Goal: Navigation & Orientation: Find specific page/section

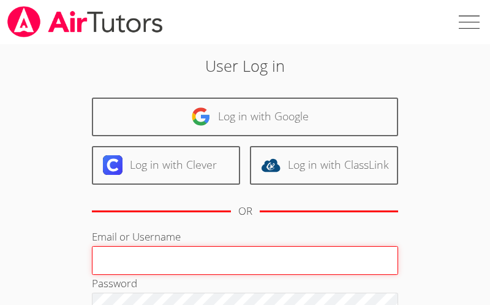
type input "ereidabenitez@airtutors.org"
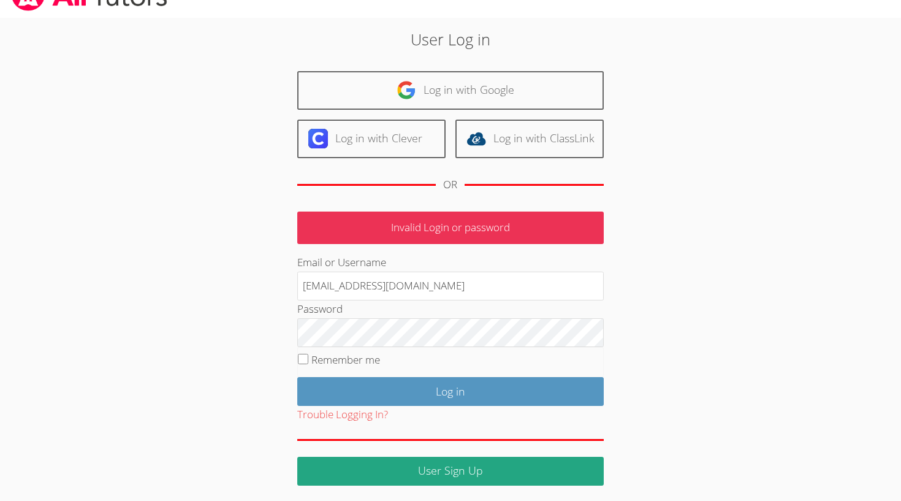
scroll to position [25, 0]
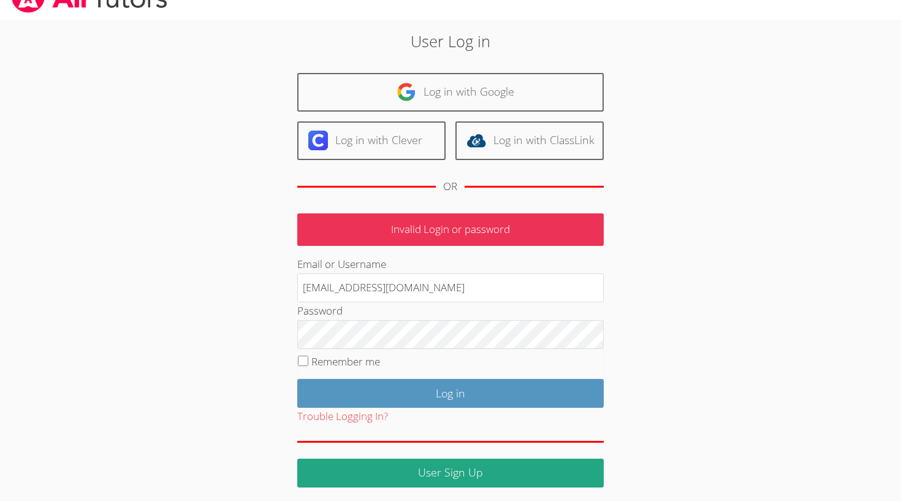
click at [300, 304] on input "Remember me" at bounding box center [303, 361] width 10 height 10
checkbox input "true"
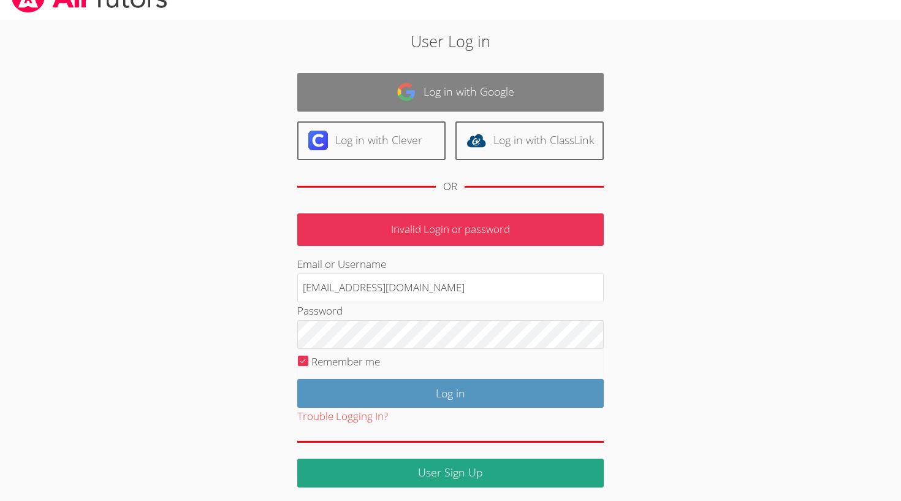
click at [467, 84] on link "Log in with Google" at bounding box center [450, 92] width 307 height 39
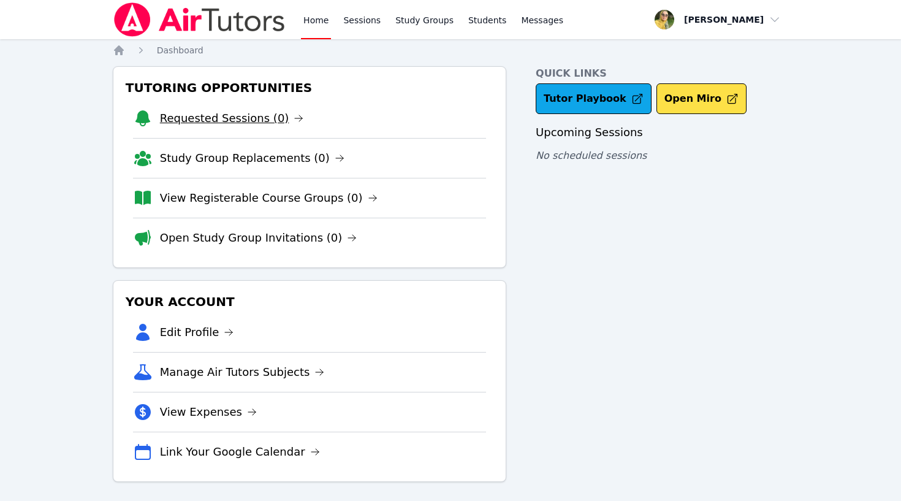
click at [196, 120] on link "Requested Sessions (0)" at bounding box center [232, 118] width 144 height 17
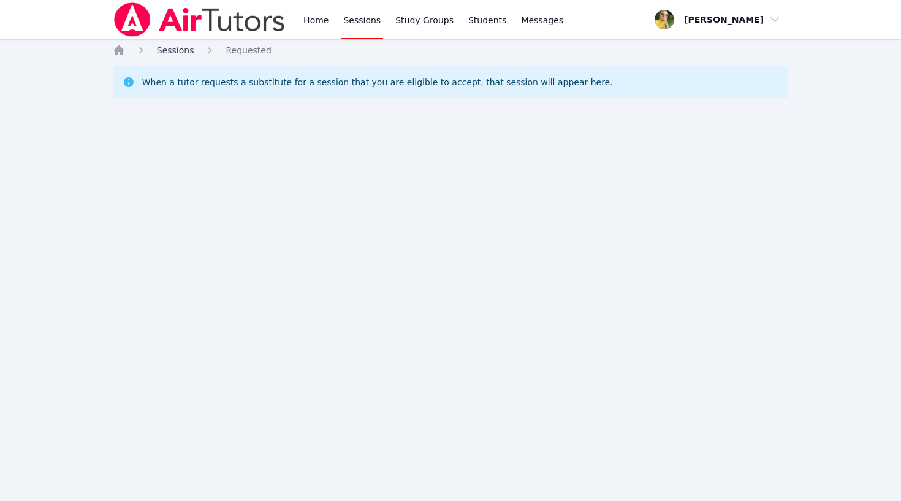
click at [170, 49] on span "Sessions" at bounding box center [175, 50] width 37 height 10
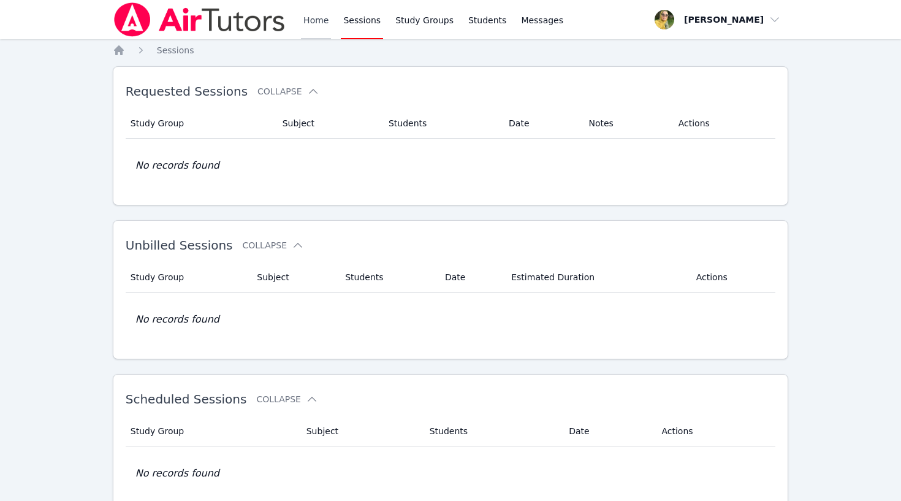
click at [310, 21] on link "Home" at bounding box center [316, 19] width 30 height 39
click at [318, 13] on link "Home" at bounding box center [316, 19] width 30 height 39
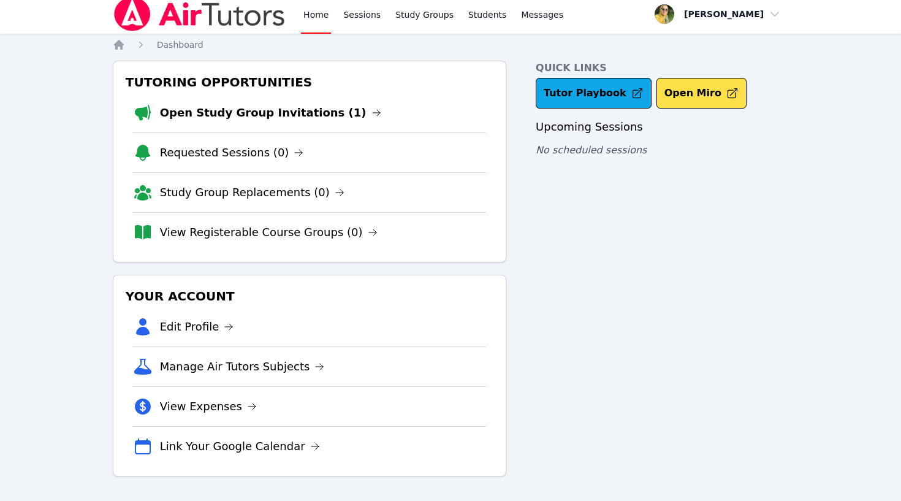
scroll to position [6, 0]
click at [308, 110] on link "Open Study Group Invitations (1)" at bounding box center [270, 112] width 221 height 17
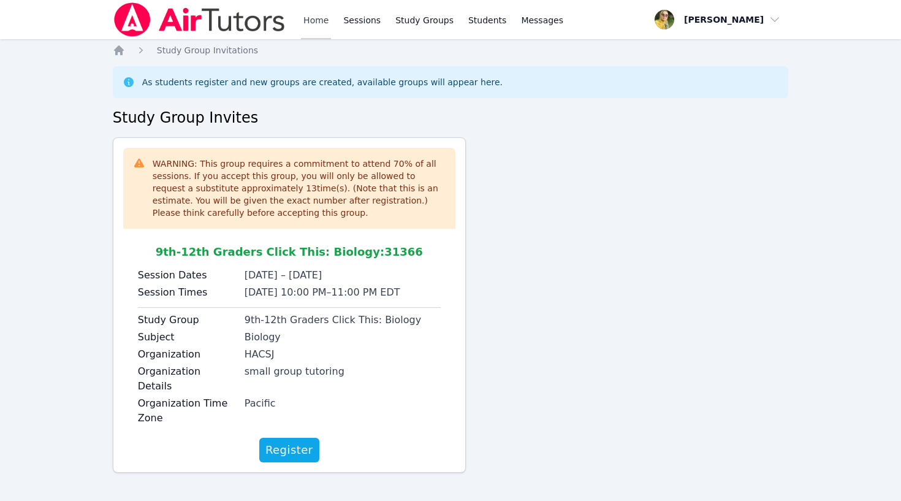
click at [316, 18] on link "Home" at bounding box center [316, 19] width 30 height 39
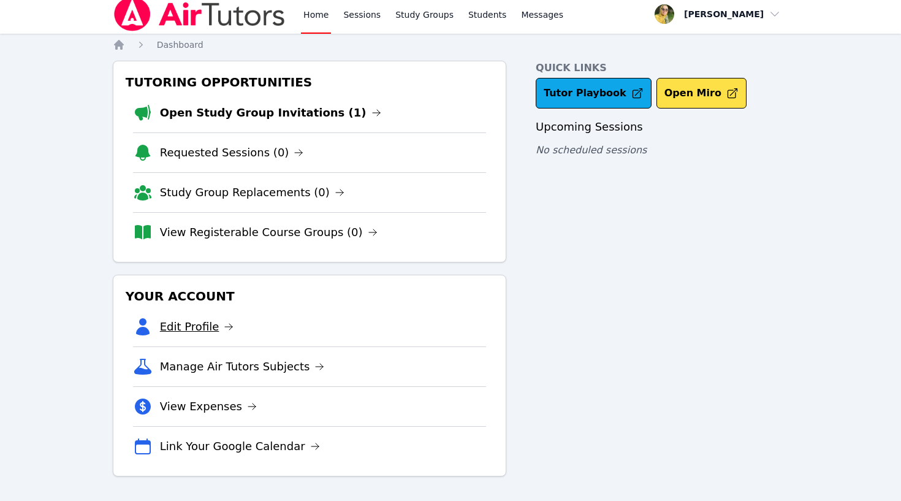
scroll to position [6, 0]
click at [365, 11] on link "Sessions" at bounding box center [362, 13] width 42 height 39
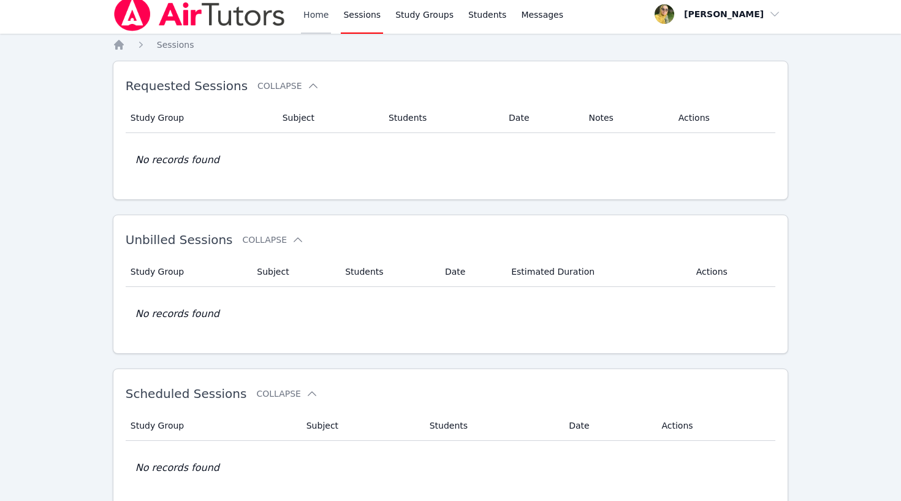
click at [318, 16] on link "Home" at bounding box center [316, 13] width 30 height 39
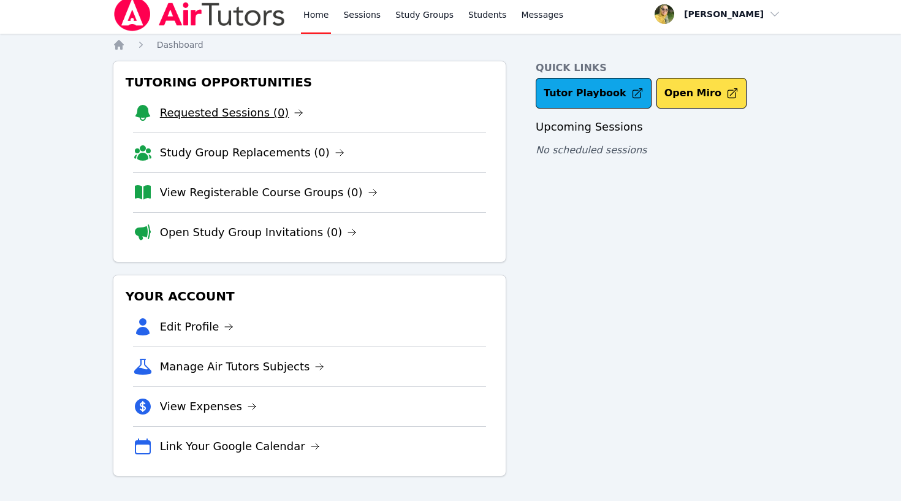
click at [238, 114] on link "Requested Sessions (0)" at bounding box center [232, 112] width 144 height 17
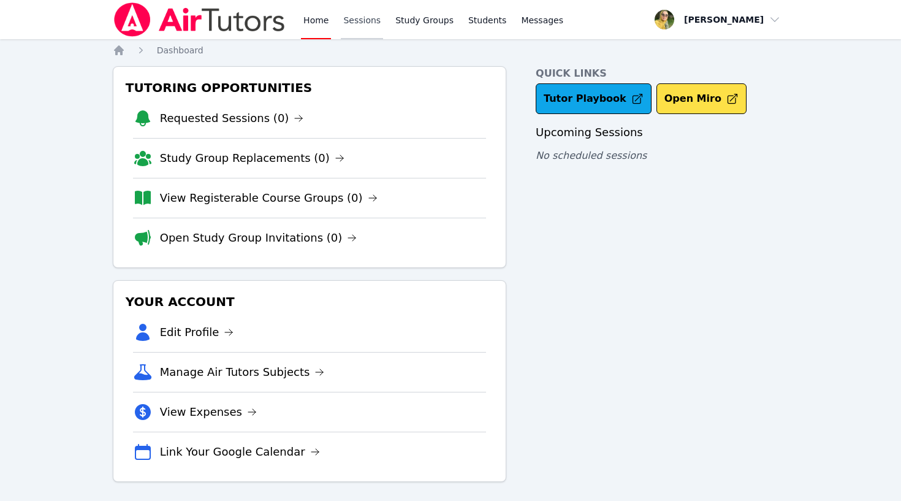
click at [354, 21] on link "Sessions" at bounding box center [362, 19] width 42 height 39
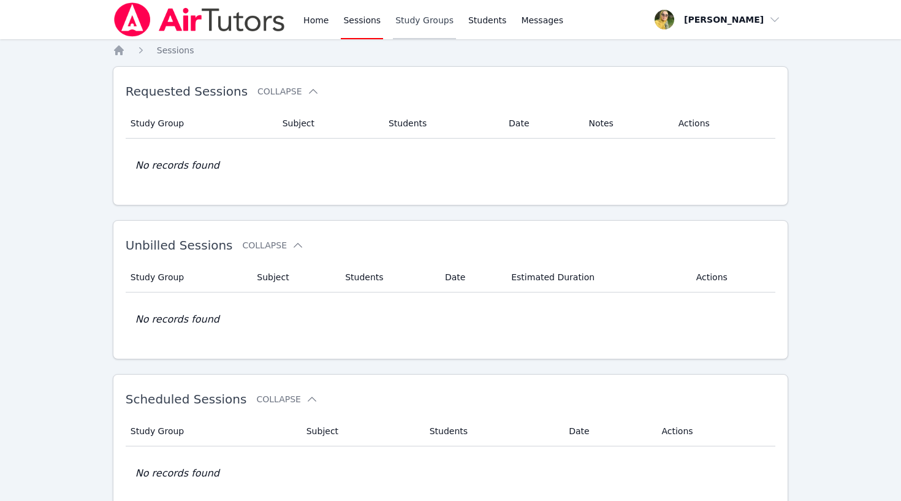
click at [427, 21] on link "Study Groups" at bounding box center [424, 19] width 63 height 39
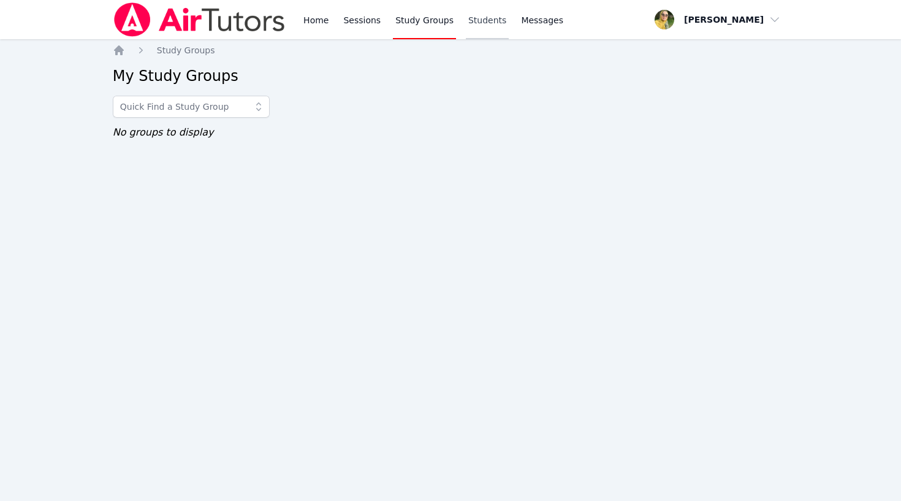
click at [491, 18] on link "Students" at bounding box center [487, 19] width 43 height 39
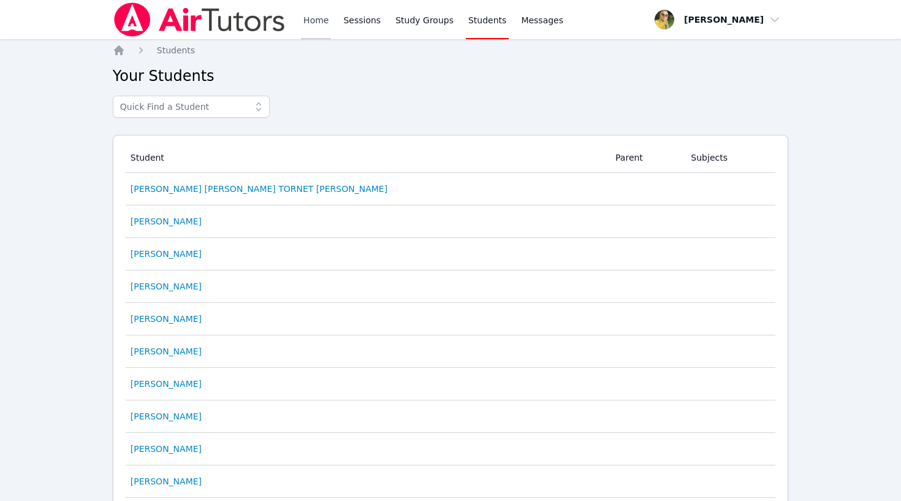
click at [316, 23] on link "Home" at bounding box center [316, 19] width 30 height 39
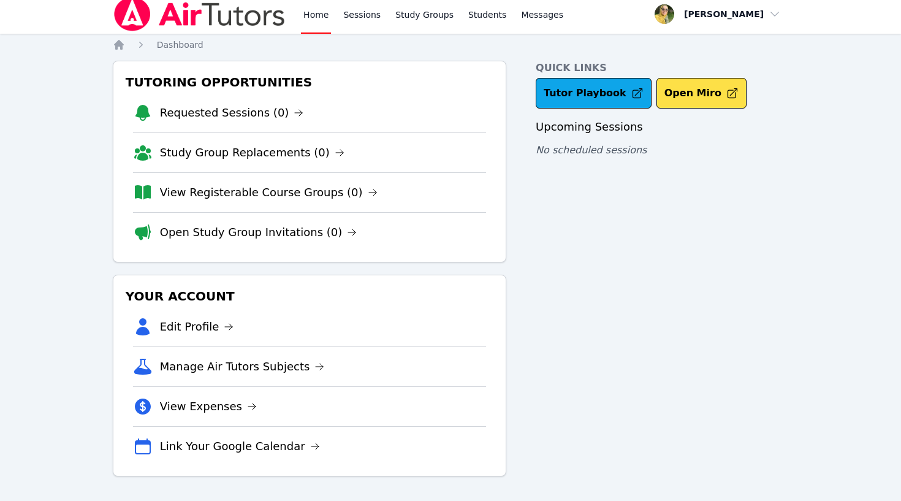
scroll to position [6, 0]
click at [235, 20] on img at bounding box center [200, 14] width 174 height 34
click at [368, 13] on link "Sessions" at bounding box center [362, 13] width 42 height 39
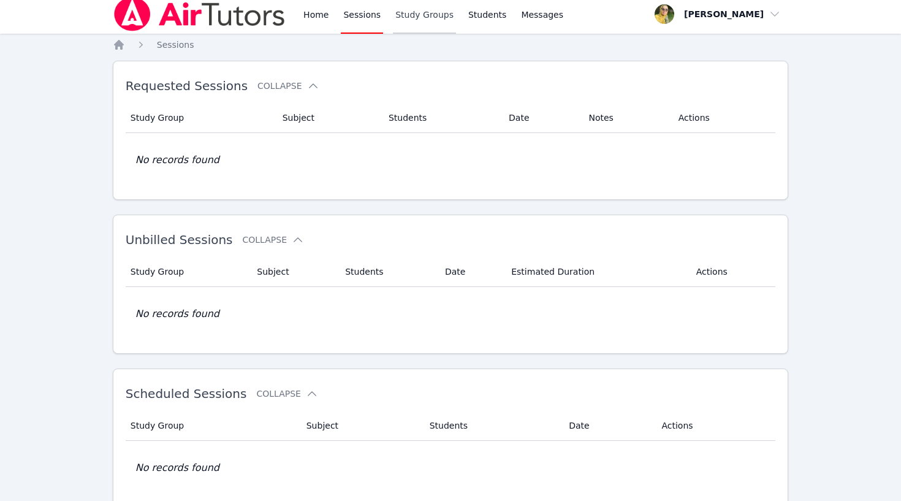
click at [435, 13] on link "Study Groups" at bounding box center [424, 13] width 63 height 39
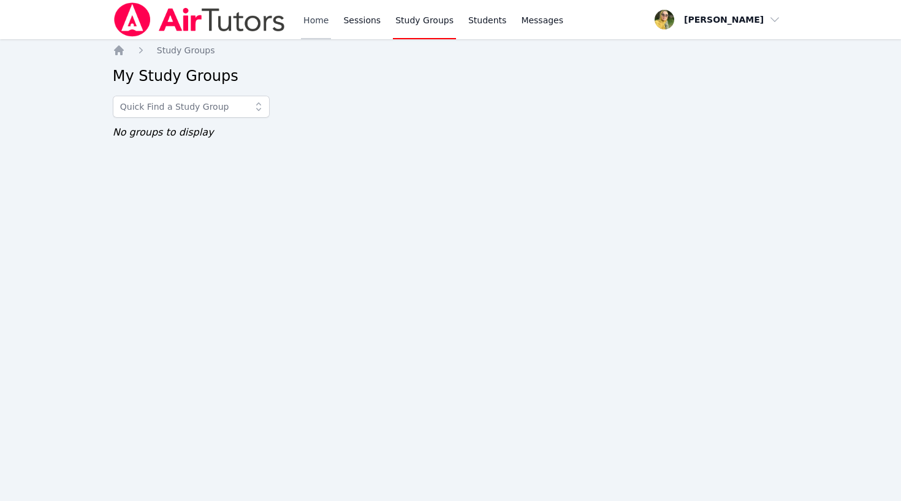
click at [310, 26] on link "Home" at bounding box center [316, 19] width 30 height 39
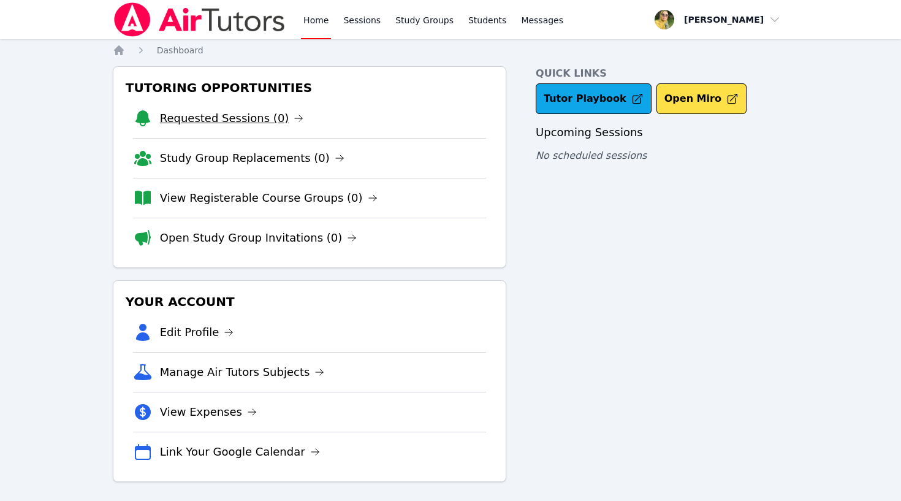
click at [185, 120] on link "Requested Sessions (0)" at bounding box center [232, 118] width 144 height 17
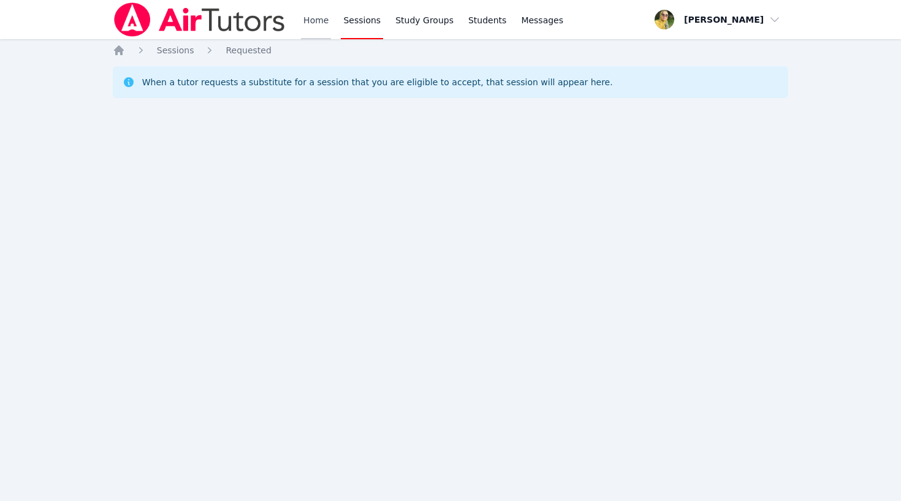
click at [315, 20] on link "Home" at bounding box center [316, 19] width 30 height 39
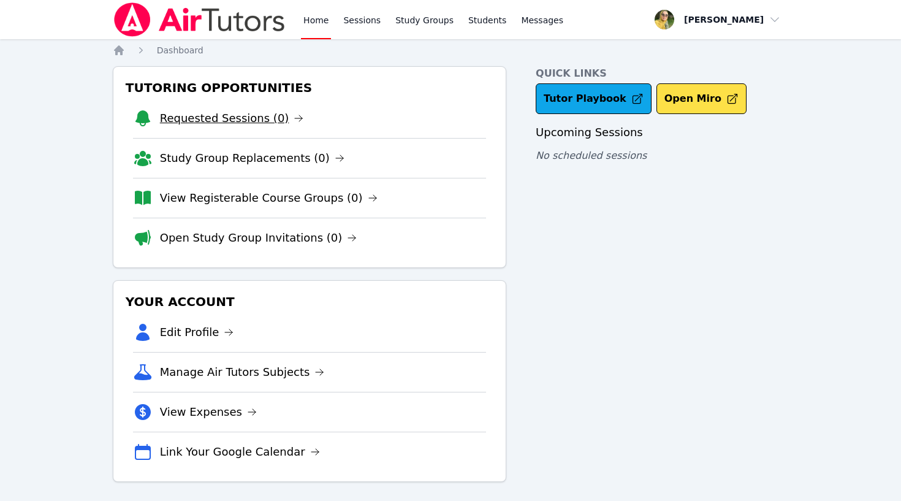
click at [213, 116] on link "Requested Sessions (0)" at bounding box center [232, 118] width 144 height 17
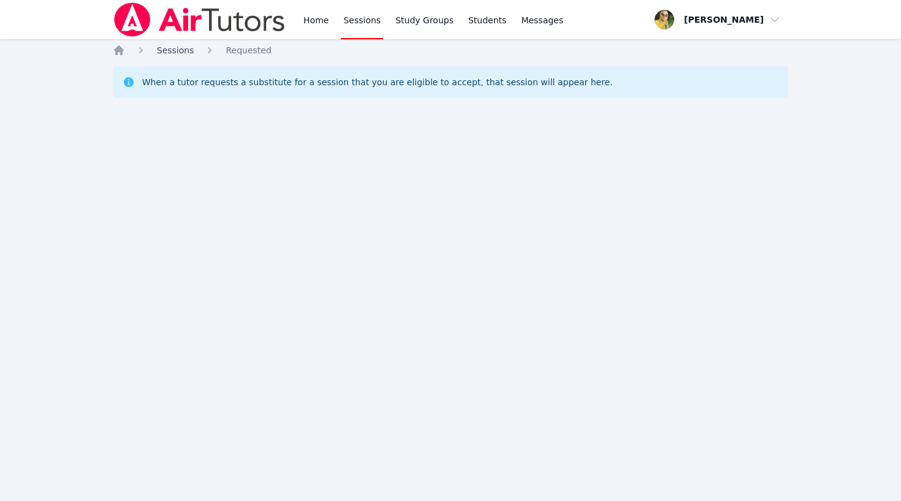
click at [178, 55] on span "Sessions" at bounding box center [175, 50] width 37 height 10
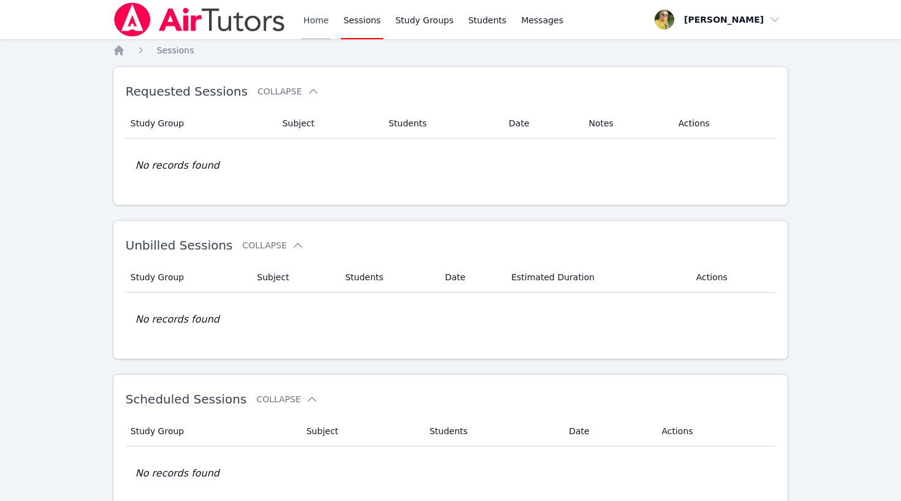
click at [311, 20] on link "Home" at bounding box center [316, 19] width 30 height 39
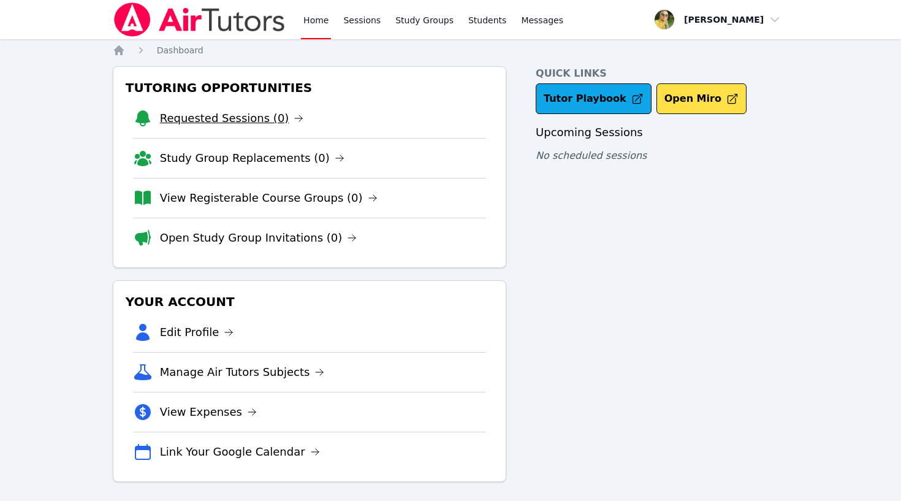
click at [237, 120] on link "Requested Sessions (0)" at bounding box center [232, 118] width 144 height 17
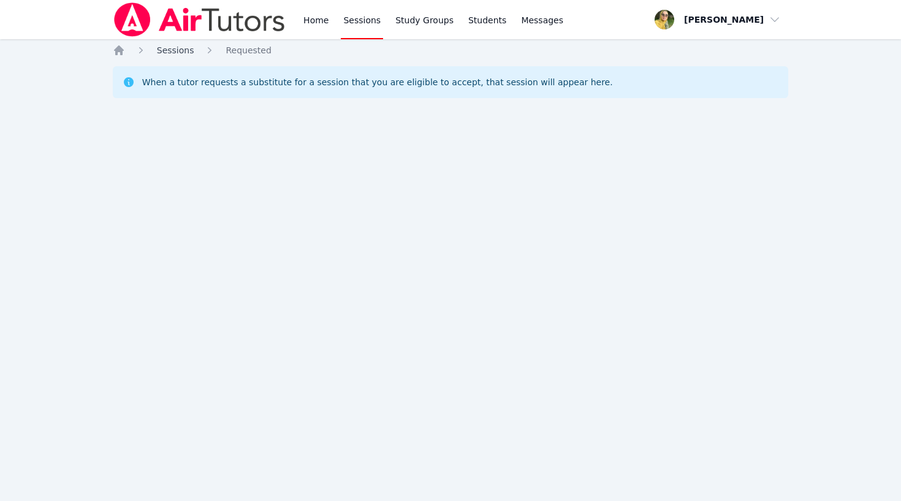
click at [178, 50] on span "Sessions" at bounding box center [175, 50] width 37 height 10
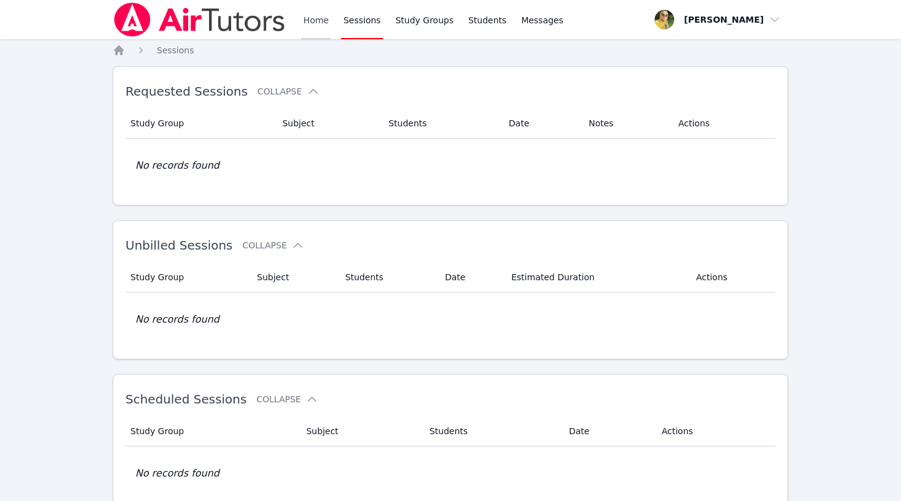
click at [311, 20] on link "Home" at bounding box center [316, 19] width 30 height 39
